Goal: Find specific page/section: Find specific page/section

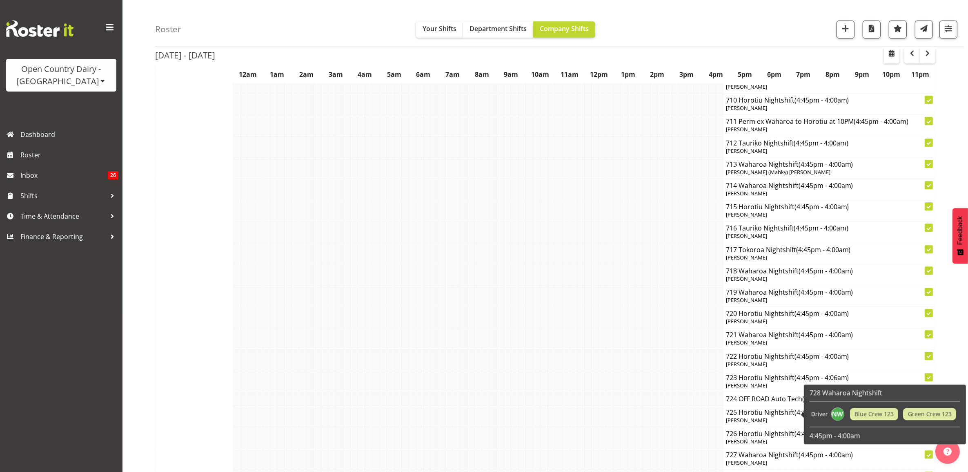
scroll to position [2378, 0]
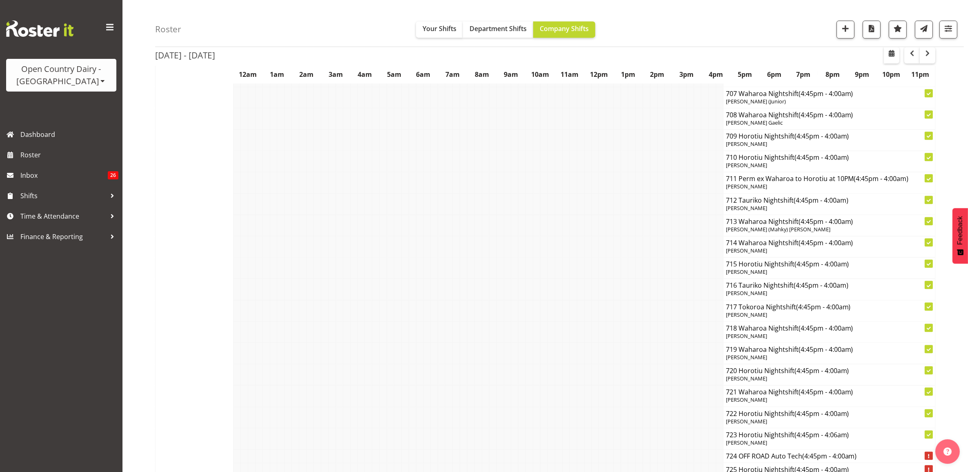
click at [72, 73] on div "Open Country Dairy - [GEOGRAPHIC_DATA]" at bounding box center [61, 75] width 94 height 25
click at [99, 103] on link "Open Country Dairy - [GEOGRAPHIC_DATA]" at bounding box center [85, 103] width 158 height 15
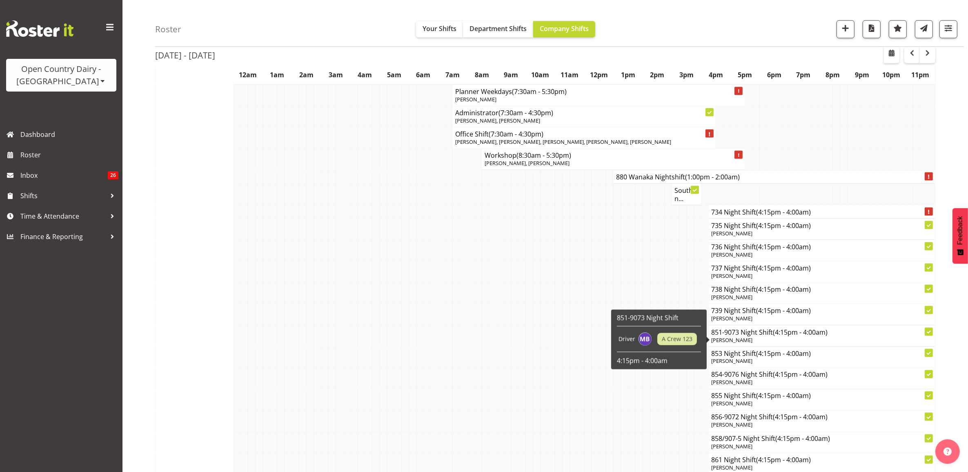
scroll to position [1583, 0]
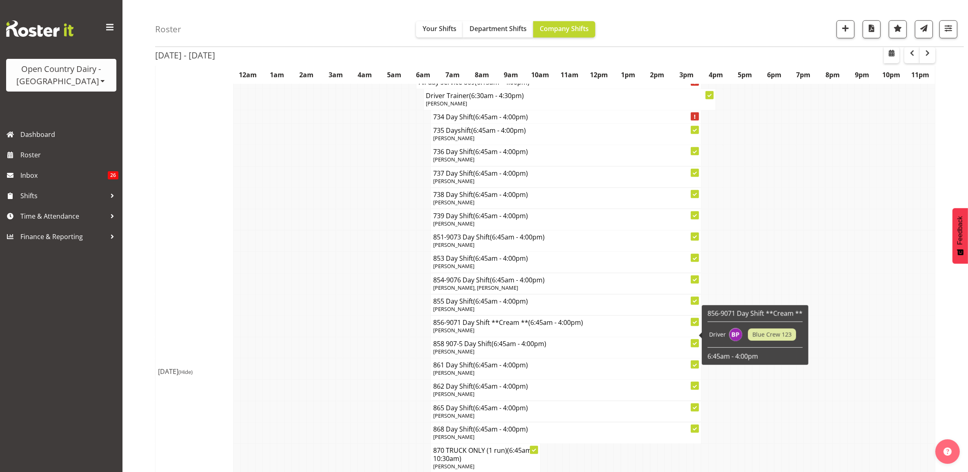
scroll to position [970, 0]
